Goal: Find specific page/section: Find specific page/section

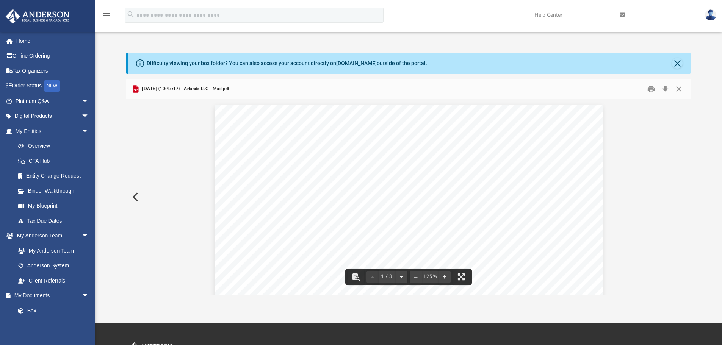
scroll to position [143, 559]
click at [677, 92] on button "Close" at bounding box center [679, 89] width 14 height 12
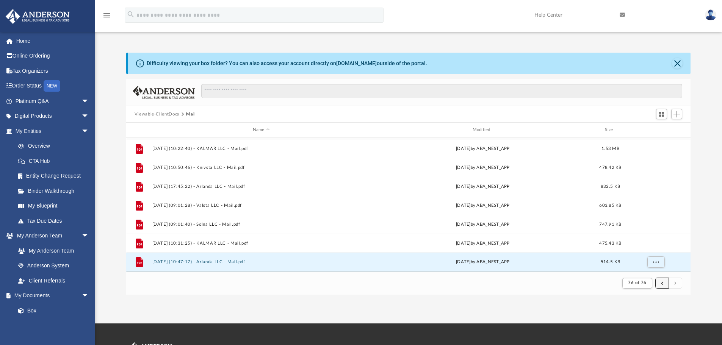
click at [659, 282] on button "submit" at bounding box center [662, 283] width 14 height 11
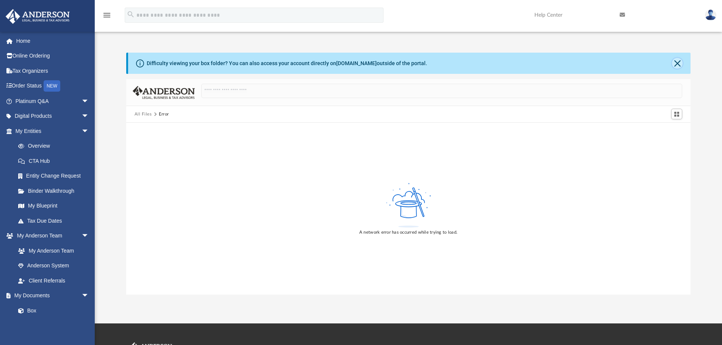
click at [680, 66] on button "Close" at bounding box center [677, 63] width 11 height 11
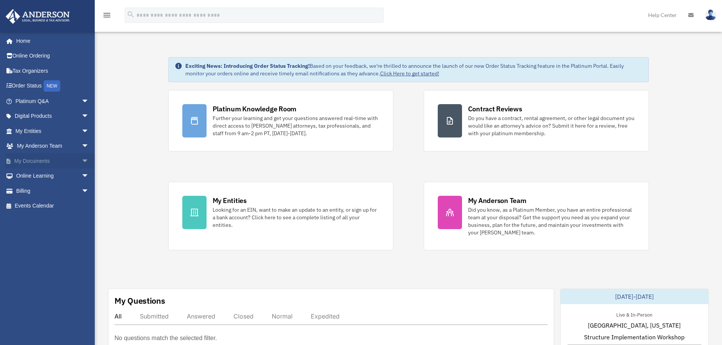
click at [39, 162] on link "My Documents arrow_drop_down" at bounding box center [52, 161] width 95 height 15
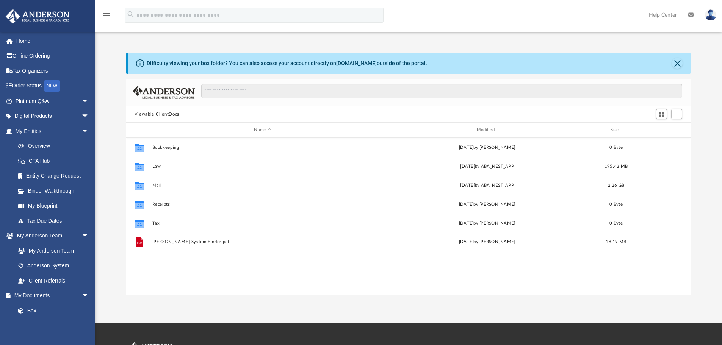
scroll to position [167, 559]
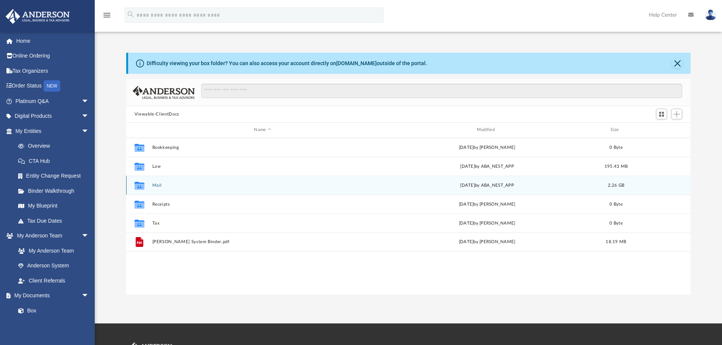
click at [159, 189] on div "Collaborated Folder Mail [DATE] by ABA_NEST_APP 2.26 GB" at bounding box center [408, 185] width 565 height 19
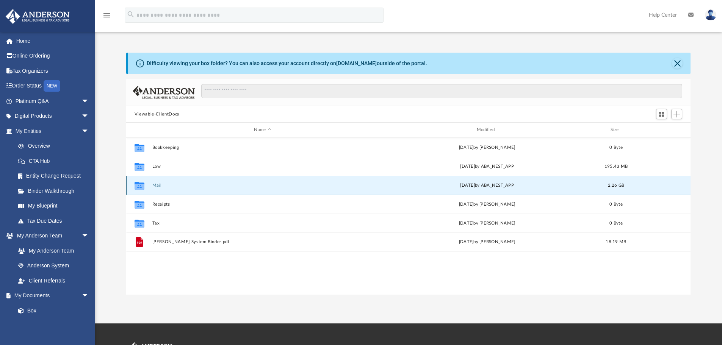
click at [153, 187] on button "Mail" at bounding box center [262, 185] width 221 height 5
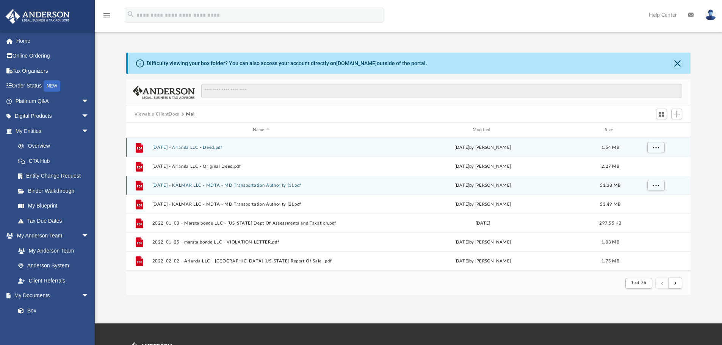
scroll to position [143, 559]
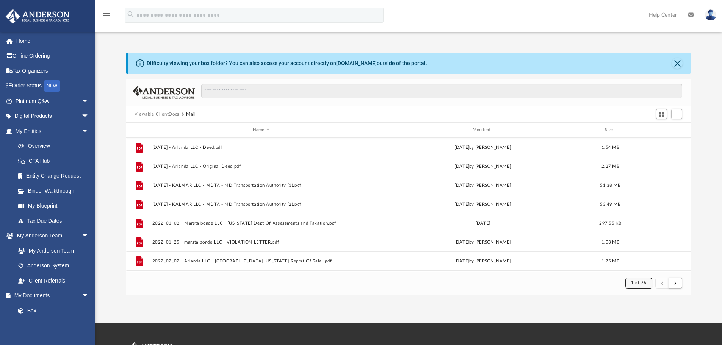
click at [644, 285] on button "1 of 76" at bounding box center [638, 283] width 27 height 11
click at [643, 267] on li "76" at bounding box center [646, 264] width 6 height 8
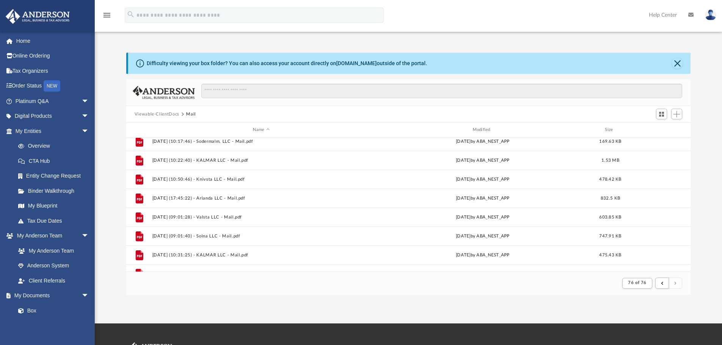
scroll to position [75, 0]
